Goal: Task Accomplishment & Management: Manage account settings

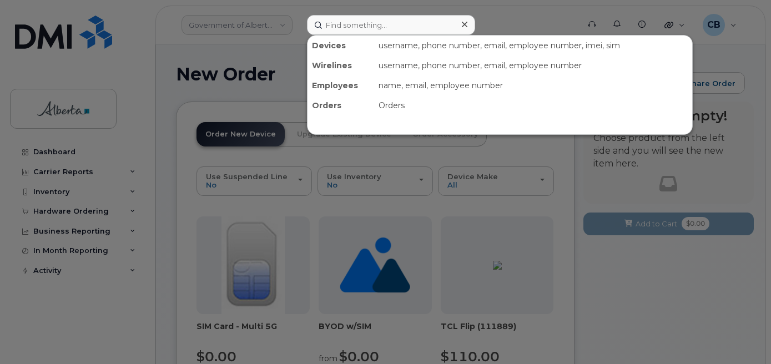
scroll to position [111, 0]
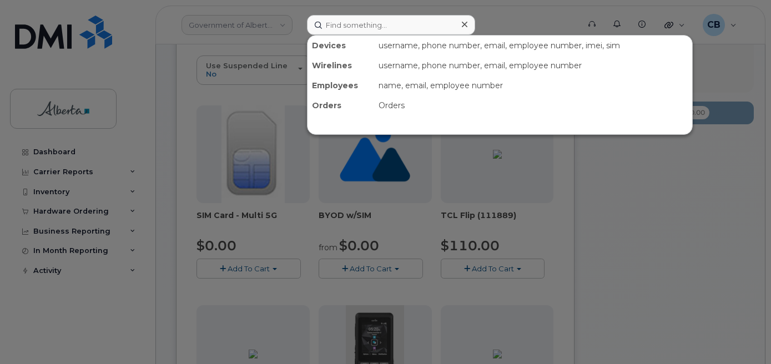
click at [343, 28] on input at bounding box center [391, 25] width 168 height 20
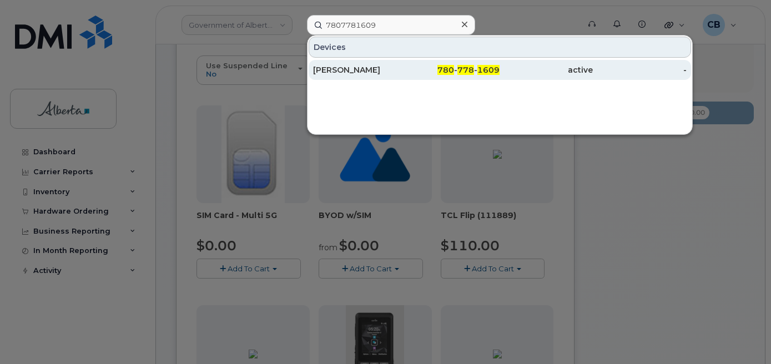
type input "7807781609"
click at [340, 65] on div "[PERSON_NAME]" at bounding box center [359, 69] width 93 height 11
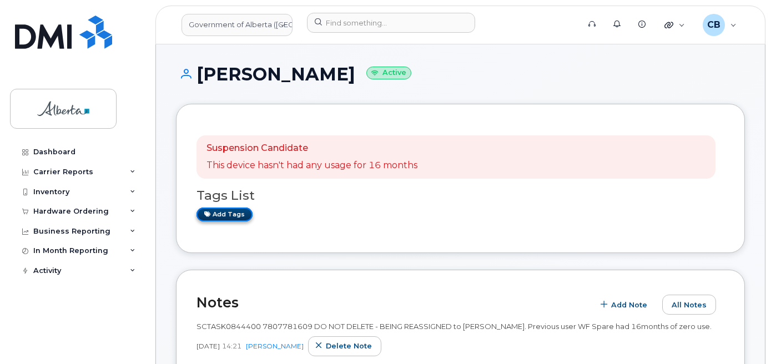
click at [230, 216] on link "Add tags" at bounding box center [224, 215] width 56 height 14
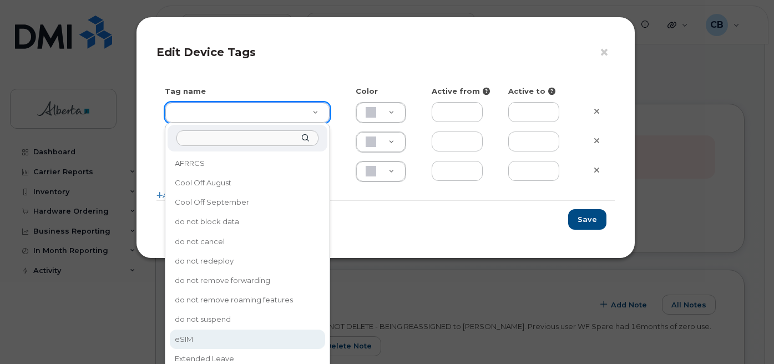
type input "eSIM"
type input "D6CDC1"
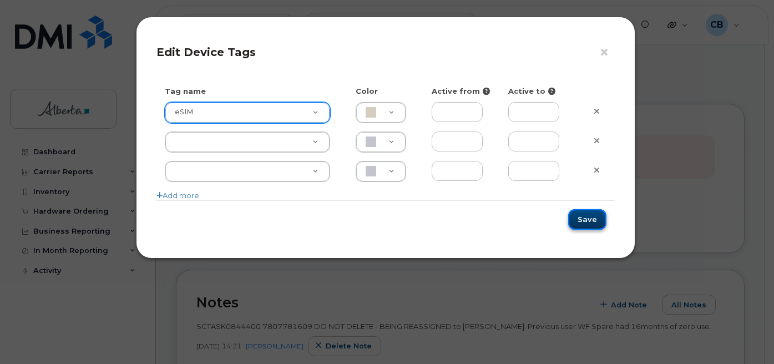
click at [586, 219] on button "Save" at bounding box center [587, 219] width 38 height 21
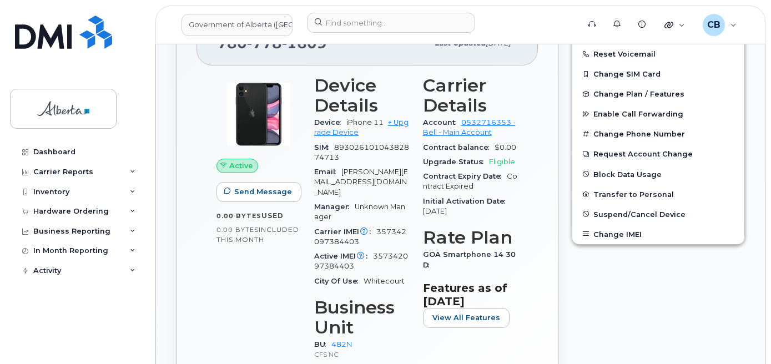
scroll to position [444, 0]
